Goal: Information Seeking & Learning: Find specific page/section

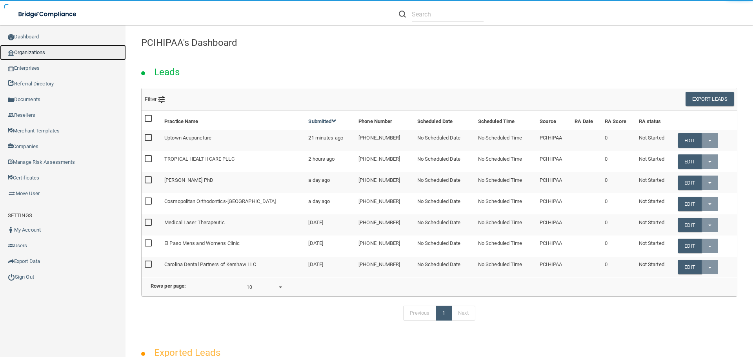
click at [47, 51] on link "Organizations" at bounding box center [63, 53] width 126 height 16
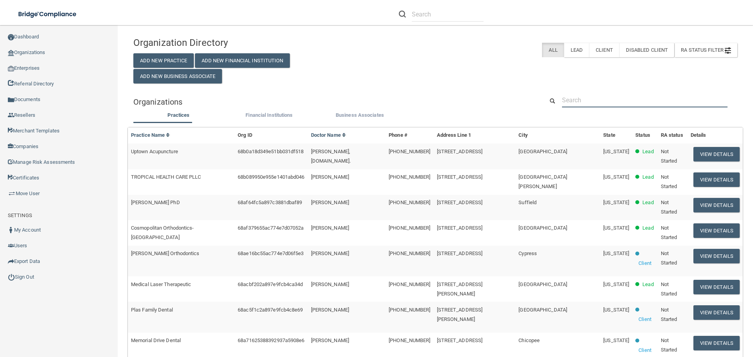
drag, startPoint x: 575, startPoint y: 97, endPoint x: 576, endPoint y: 104, distance: 7.2
click at [575, 97] on input "text" at bounding box center [645, 100] width 166 height 15
paste input "[PERSON_NAME], DDS"
type input "[PERSON_NAME], DDS"
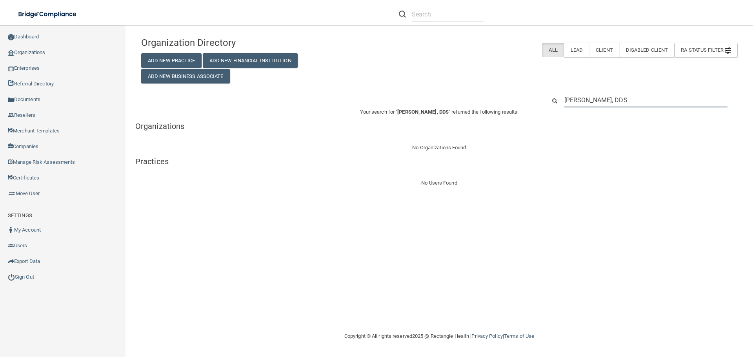
drag, startPoint x: 645, startPoint y: 99, endPoint x: 533, endPoint y: 98, distance: 112.2
click at [528, 93] on div "Organization Directory Add New Practice Add New Financial Institution Add New B…" at bounding box center [439, 110] width 596 height 155
paste input "(701) 756-6655"
type input "(701) 756-6655"
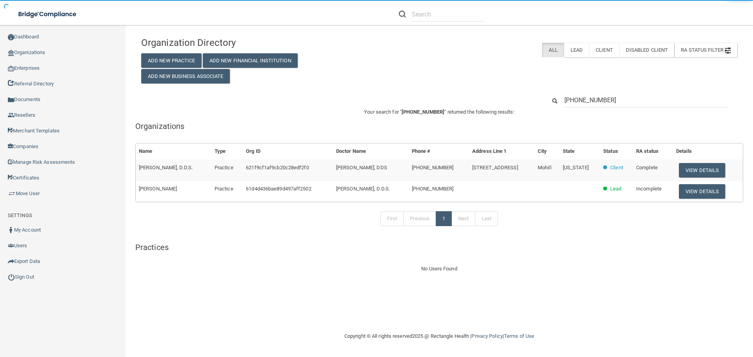
click at [696, 167] on button "View Details" at bounding box center [702, 170] width 46 height 15
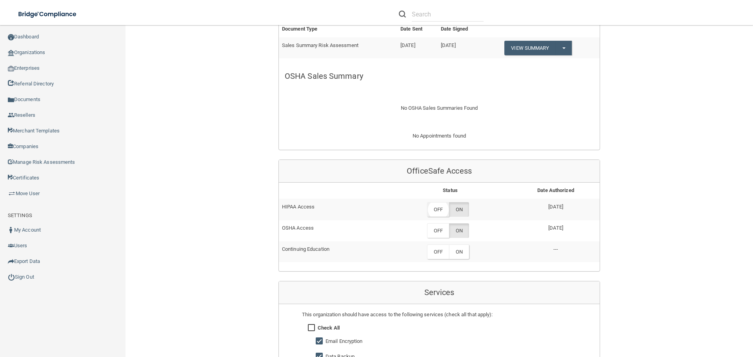
scroll to position [275, 0]
click at [441, 210] on label "OFF" at bounding box center [438, 209] width 22 height 15
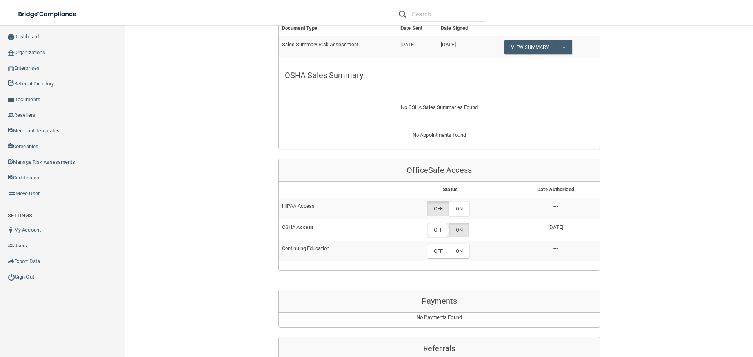
click at [440, 230] on label "OFF" at bounding box center [438, 230] width 22 height 15
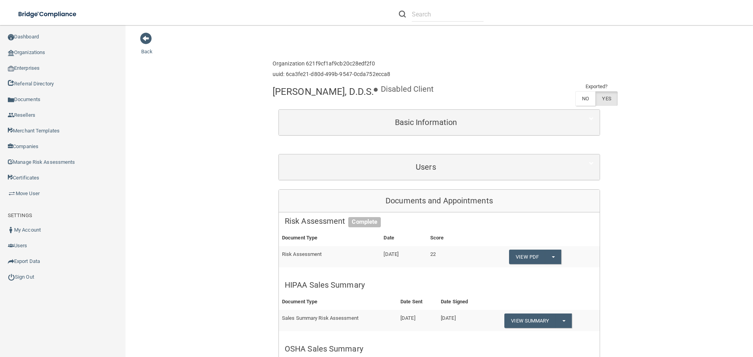
scroll to position [0, 0]
drag, startPoint x: 271, startPoint y: 92, endPoint x: 379, endPoint y: 91, distance: 107.9
click at [374, 91] on h4 "Theodore A. Brown, D.D.S." at bounding box center [323, 92] width 101 height 10
copy h4 "Theodore A. Brown, D.D.S."
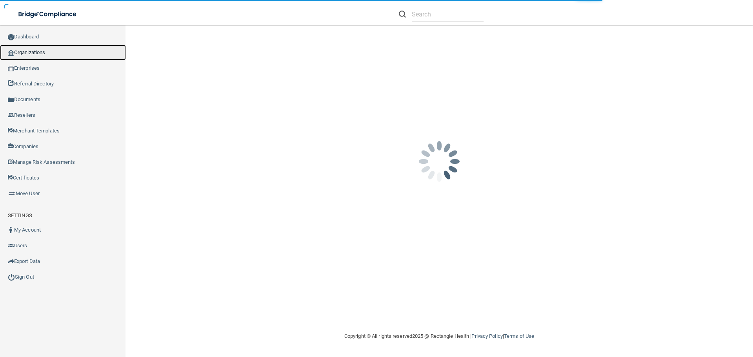
click at [35, 52] on link "Organizations" at bounding box center [63, 53] width 126 height 16
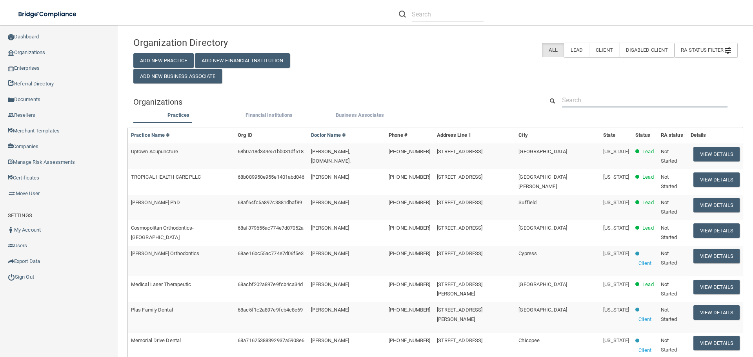
click at [572, 102] on input "text" at bounding box center [645, 100] width 166 height 15
click at [601, 102] on input "text" at bounding box center [645, 100] width 166 height 15
click at [594, 102] on input "text" at bounding box center [645, 100] width 166 height 15
click at [576, 97] on input "text" at bounding box center [645, 100] width 166 height 15
click at [576, 103] on input "text" at bounding box center [645, 100] width 166 height 15
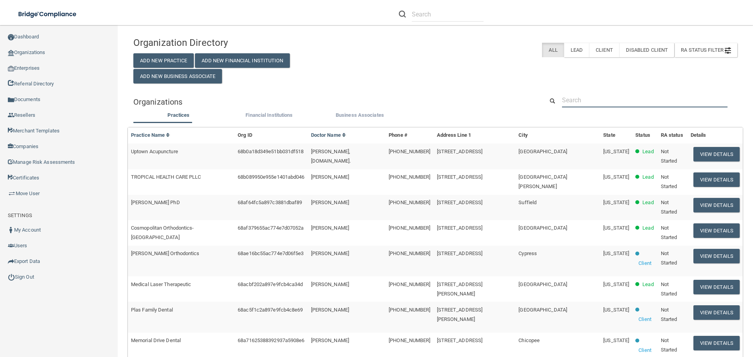
click at [570, 102] on input "text" at bounding box center [645, 100] width 166 height 15
click at [576, 103] on input "text" at bounding box center [645, 100] width 166 height 15
paste input "Piedmont Women's Center"
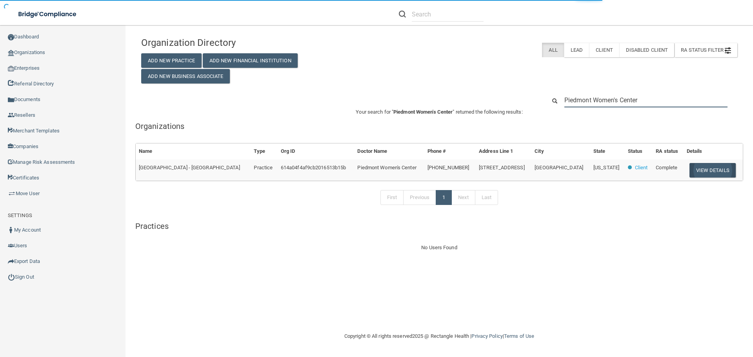
type input "Piedmont Women's Center"
click at [691, 169] on button "View Details" at bounding box center [713, 170] width 46 height 15
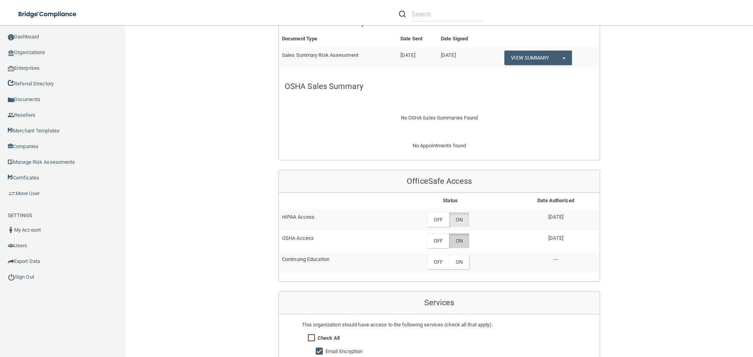
scroll to position [314, 0]
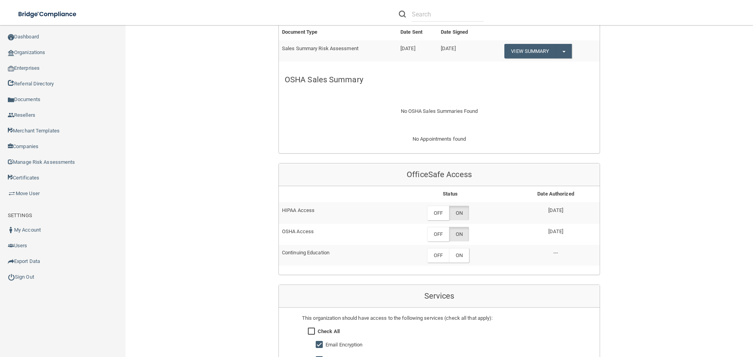
click at [434, 201] on th "Status" at bounding box center [450, 194] width 123 height 16
click at [436, 215] on label "OFF" at bounding box center [438, 213] width 22 height 15
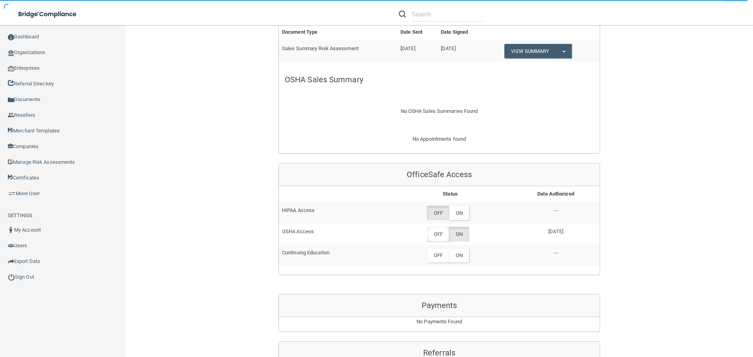
click at [438, 235] on label "OFF" at bounding box center [438, 234] width 22 height 15
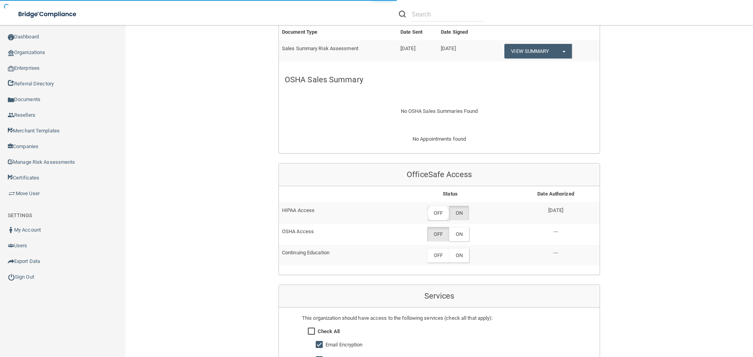
click at [444, 215] on label "OFF" at bounding box center [438, 213] width 22 height 15
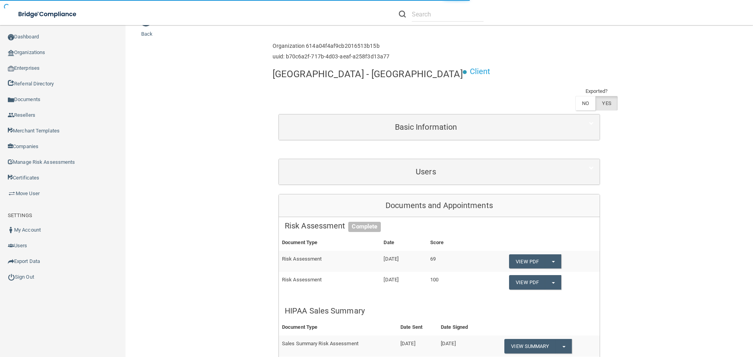
scroll to position [0, 0]
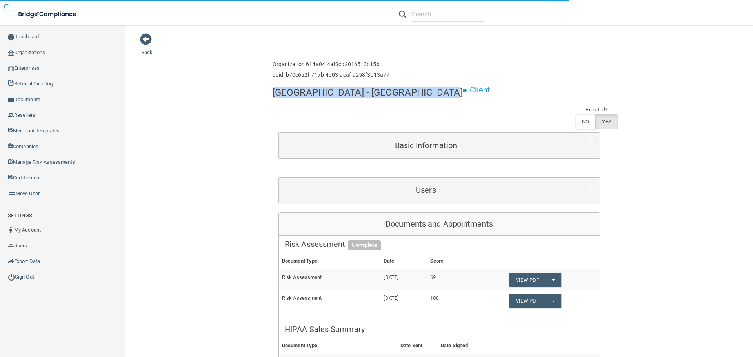
drag, startPoint x: 272, startPoint y: 93, endPoint x: 428, endPoint y: 93, distance: 156.5
click at [428, 93] on h4 "Piedmont Women's Center - Greenville" at bounding box center [368, 92] width 190 height 10
copy h4 "Piedmont Women's Center - Greenville"
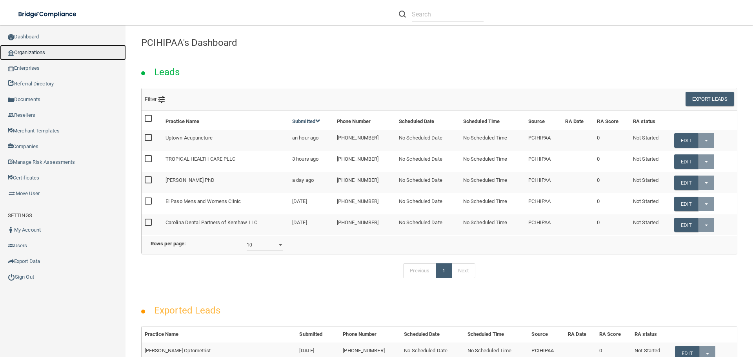
click at [30, 48] on link "Organizations" at bounding box center [63, 53] width 126 height 16
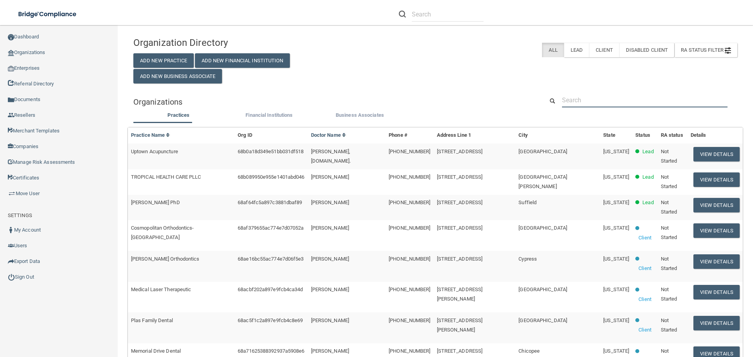
click at [582, 103] on input "text" at bounding box center [645, 100] width 166 height 15
paste input "D.C. Endodontics"
type input "D.C. Endodontics"
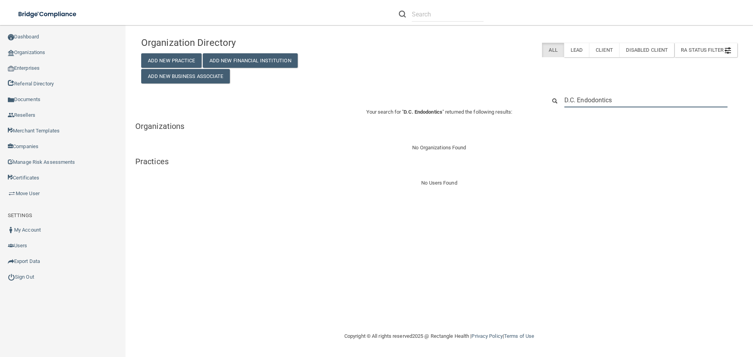
drag, startPoint x: 605, startPoint y: 100, endPoint x: 532, endPoint y: 105, distance: 72.4
click at [535, 103] on div "D.C. Endodontics" at bounding box center [439, 100] width 608 height 15
paste input "(202) 364-0234"
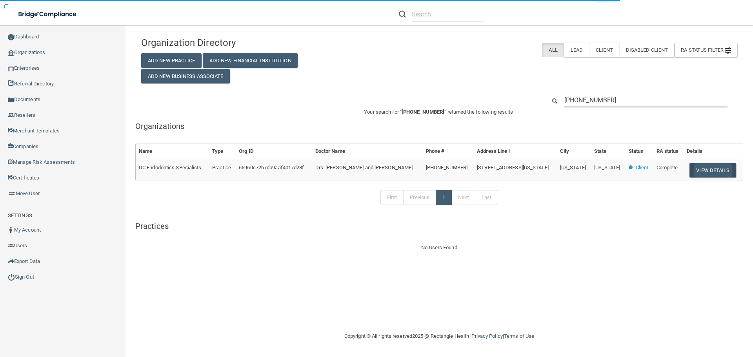
type input "(202) 364-0234"
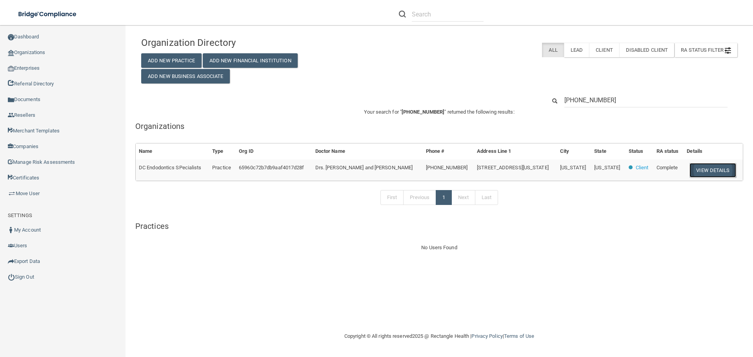
click at [705, 173] on button "View Details" at bounding box center [713, 170] width 46 height 15
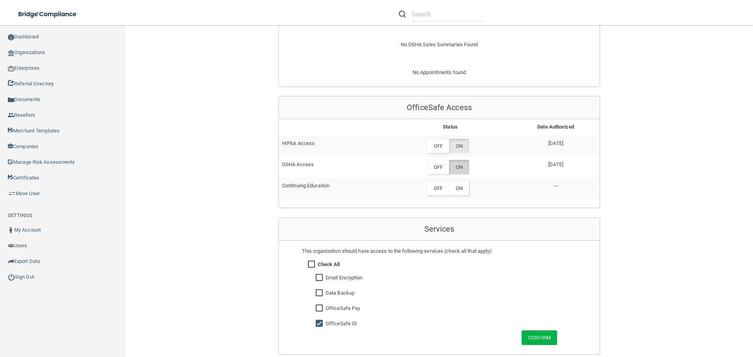
scroll to position [314, 0]
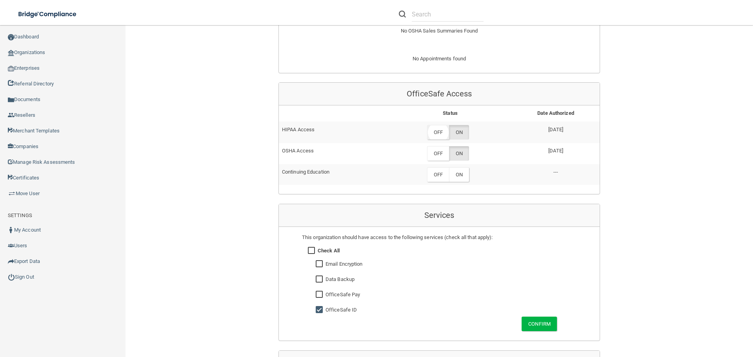
click at [439, 134] on label "OFF" at bounding box center [438, 132] width 22 height 15
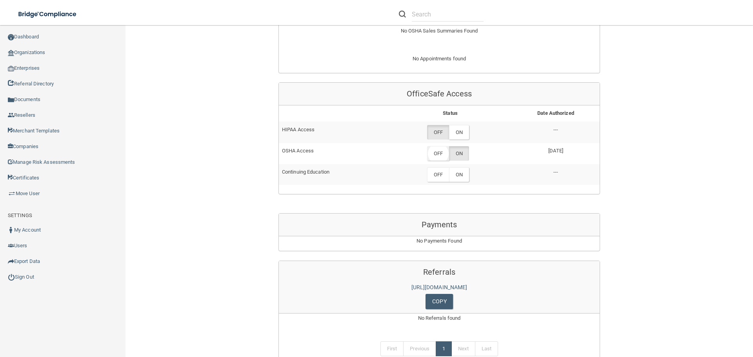
click at [439, 152] on label "OFF" at bounding box center [438, 153] width 22 height 15
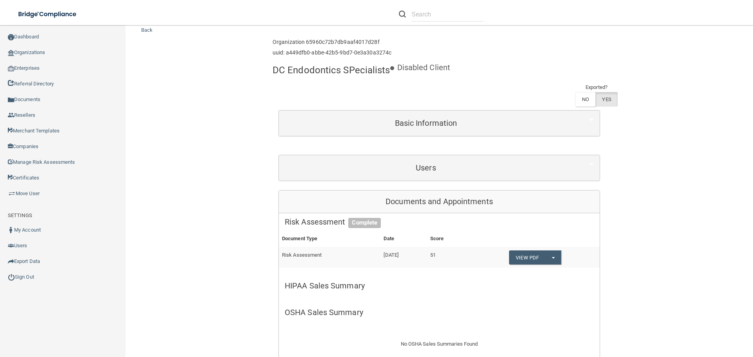
scroll to position [0, 0]
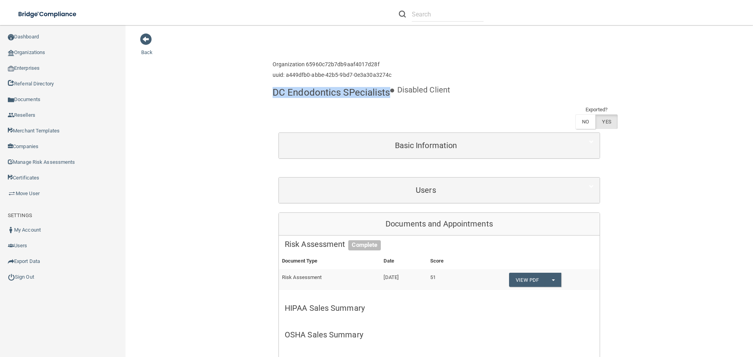
drag, startPoint x: 272, startPoint y: 91, endPoint x: 387, endPoint y: 95, distance: 115.0
click at [387, 95] on h4 "DC Endodontics SPecialists" at bounding box center [332, 92] width 118 height 10
copy h4 "DC Endodontics SPecialists"
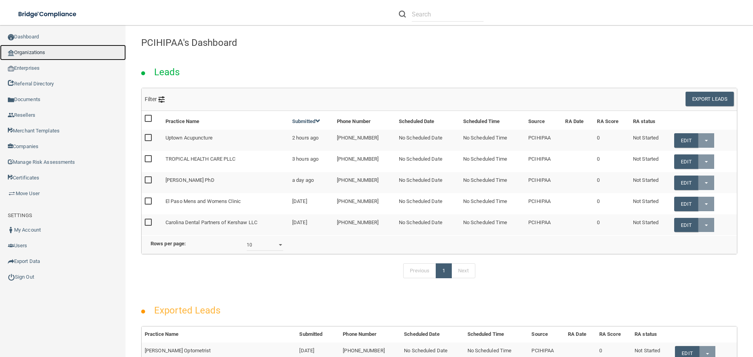
click at [66, 56] on link "Organizations" at bounding box center [63, 53] width 126 height 16
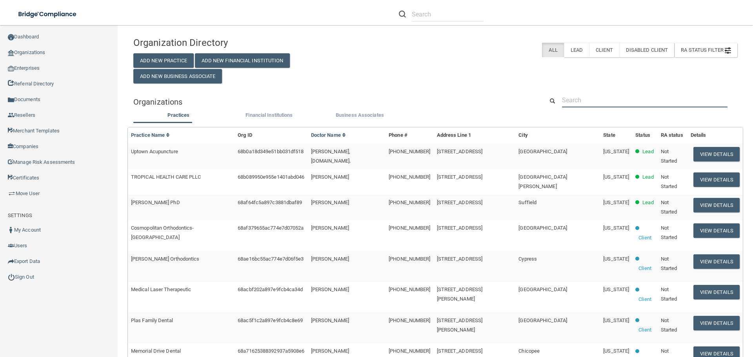
click at [569, 96] on input "text" at bounding box center [645, 100] width 166 height 15
paste input "Mark A. Jones DPM LLC"
type input "Mark A. Jones DPM LLC"
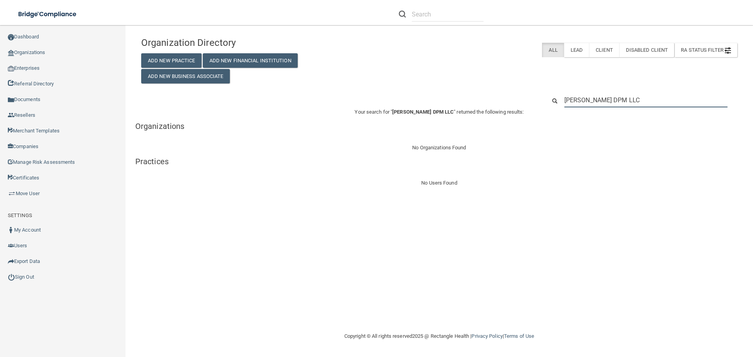
paste input "(847) 352-1473"
drag, startPoint x: 634, startPoint y: 98, endPoint x: 552, endPoint y: 109, distance: 83.1
click at [552, 109] on div "Organization Directory Add New Practice Add New Financial Institution Add New B…" at bounding box center [439, 110] width 596 height 155
type input "(847) 352-1473"
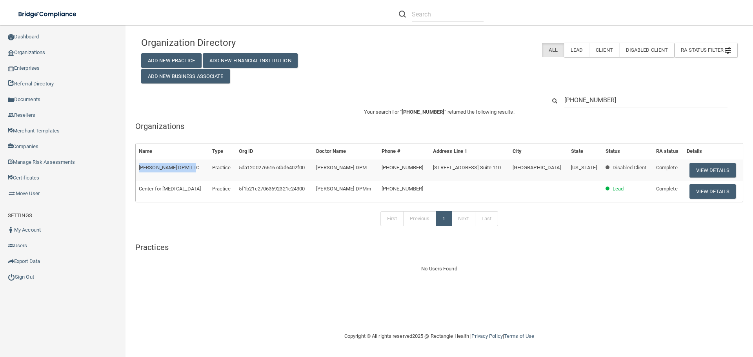
drag, startPoint x: 139, startPoint y: 167, endPoint x: 193, endPoint y: 171, distance: 54.3
click at [193, 171] on td "Mark A Jones DPM LLC" at bounding box center [172, 170] width 73 height 21
copy span "Mark A Jones DPM LLC"
click at [65, 52] on link "Organizations" at bounding box center [63, 53] width 126 height 16
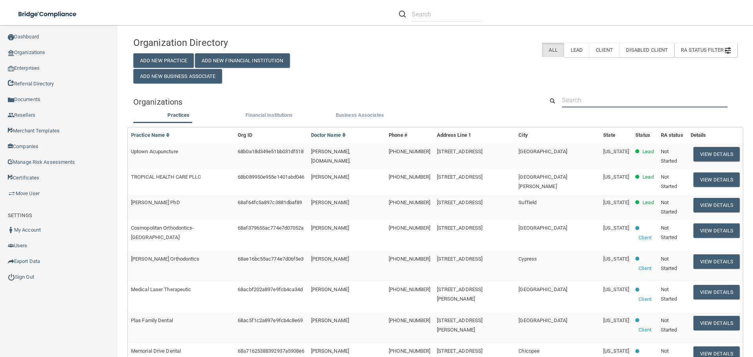
click at [625, 102] on input "text" at bounding box center [645, 100] width 166 height 15
paste input "Mark A. Jones DPM, LLC - Chicago Location"
type input "Mark A. Jones DPM, LLC - Chicago Location"
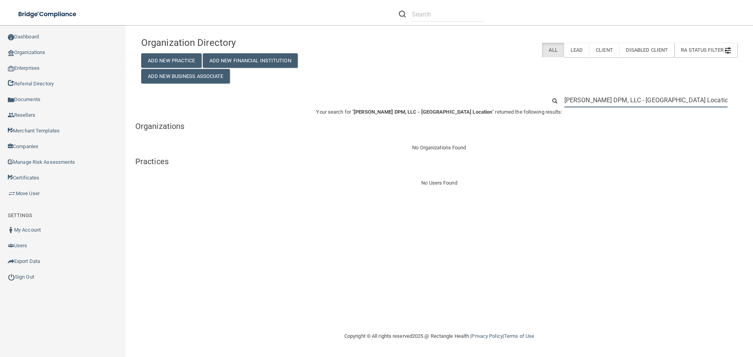
paste input "(312) 923-1100"
drag, startPoint x: 691, startPoint y: 98, endPoint x: 532, endPoint y: 115, distance: 160.2
click at [545, 110] on div "Organization Directory Add New Practice Add New Financial Institution Add New B…" at bounding box center [439, 110] width 596 height 155
type input "(312) 923-1100"
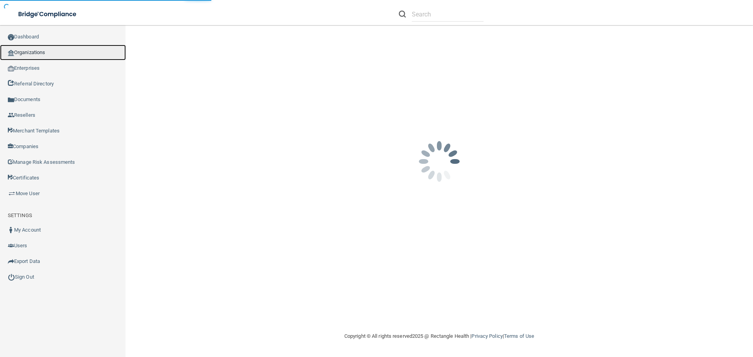
click at [52, 53] on link "Organizations" at bounding box center [63, 53] width 126 height 16
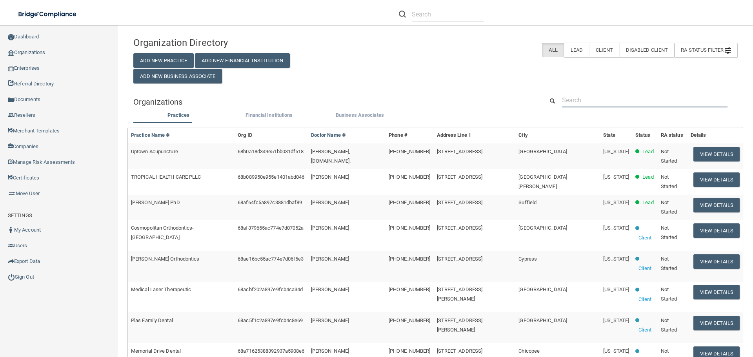
click at [575, 98] on input "text" at bounding box center [645, 100] width 166 height 15
paste input "Shine Dental"
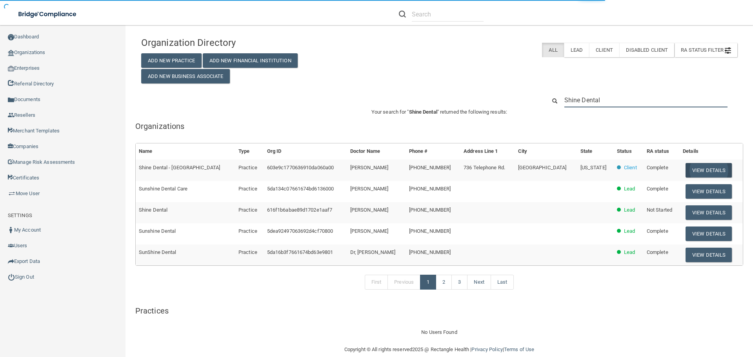
type input "Shine Dental"
click at [705, 170] on button "View Details" at bounding box center [709, 170] width 46 height 15
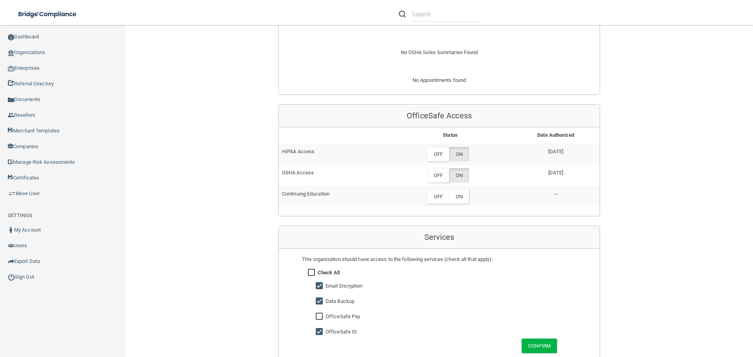
scroll to position [353, 0]
click at [433, 146] on label "OFF" at bounding box center [438, 153] width 22 height 15
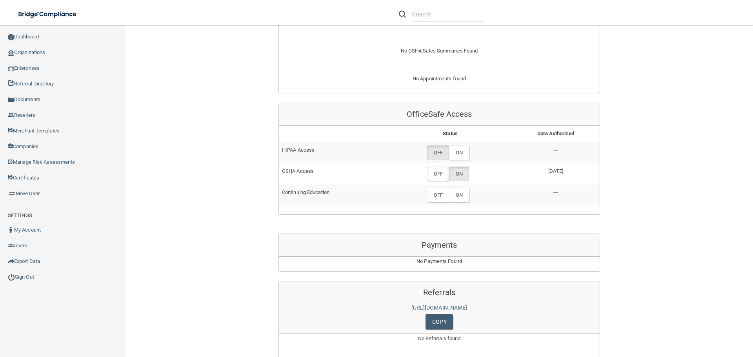
click at [437, 167] on label "OFF" at bounding box center [438, 174] width 22 height 15
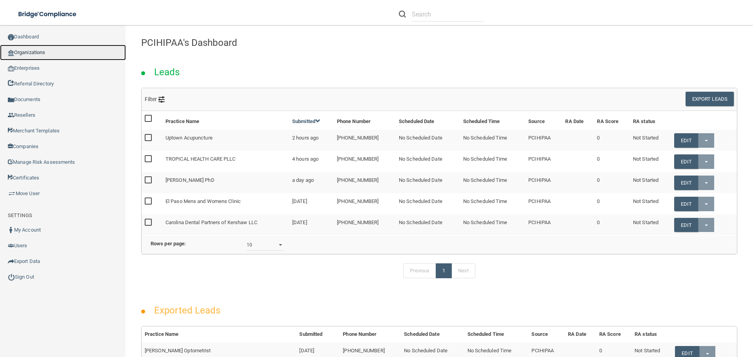
click at [41, 51] on link "Organizations" at bounding box center [63, 53] width 126 height 16
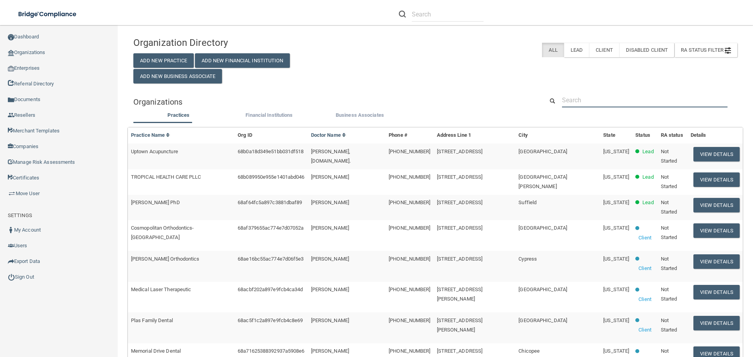
click at [597, 102] on input "text" at bounding box center [645, 100] width 166 height 15
paste input "Coastal Dental Care"
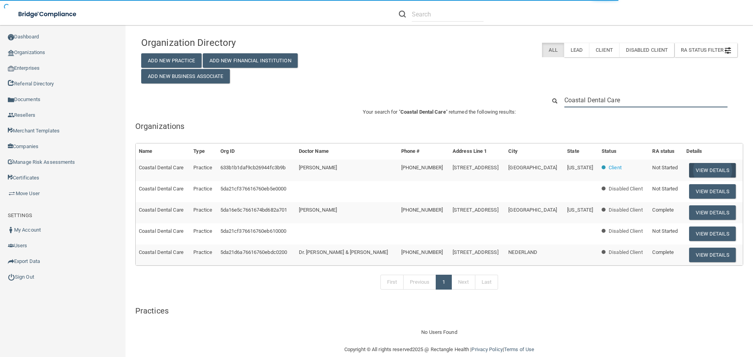
type input "Coastal Dental Care"
click at [690, 169] on button "View Details" at bounding box center [712, 170] width 46 height 15
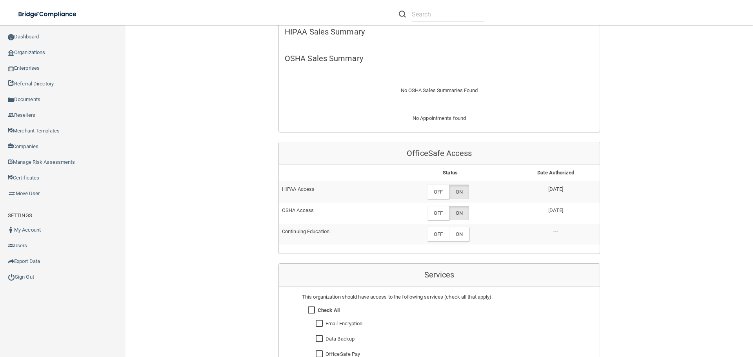
scroll to position [275, 0]
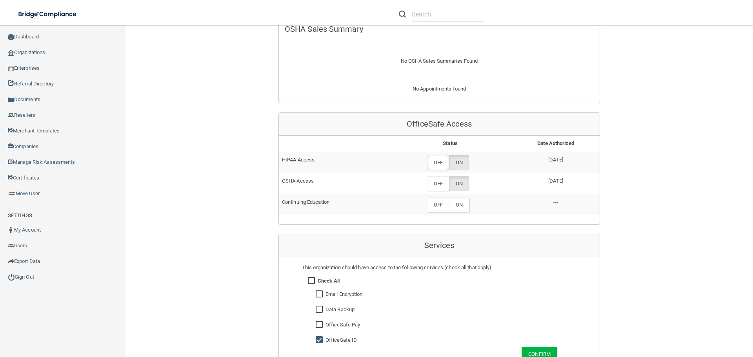
click at [434, 164] on label "OFF" at bounding box center [438, 162] width 22 height 15
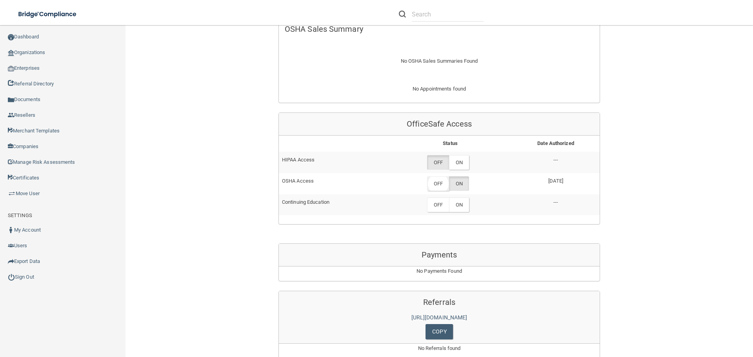
click at [439, 185] on label "OFF" at bounding box center [438, 184] width 22 height 15
click at [660, 242] on div "Back Enterprise » Organization 633b1b1daf9cb26944fc3b9b uuid: 45fc30af-d3b1-457…" at bounding box center [439, 92] width 596 height 668
